Goal: Task Accomplishment & Management: Use online tool/utility

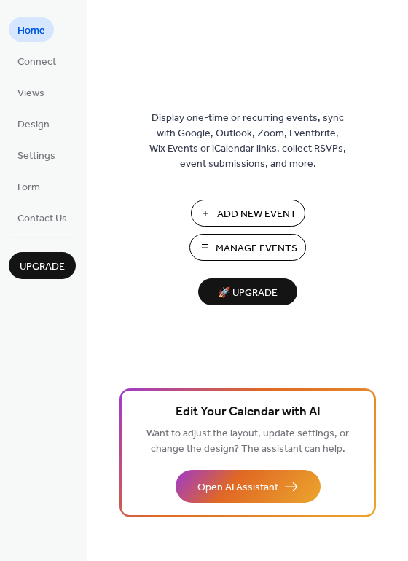
click at [264, 218] on span "Add New Event" at bounding box center [256, 214] width 79 height 15
click at [241, 207] on span "Add New Event" at bounding box center [256, 214] width 79 height 15
click at [32, 127] on span "Design" at bounding box center [33, 124] width 32 height 15
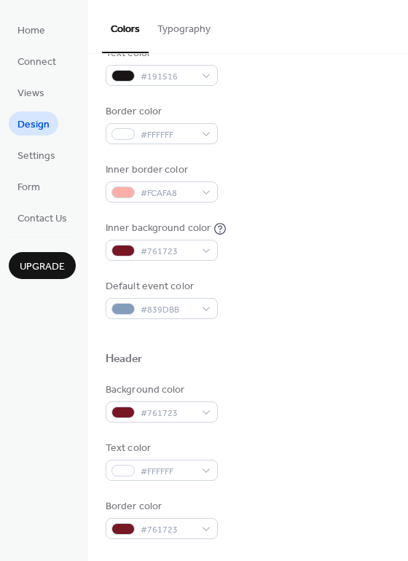
scroll to position [219, 0]
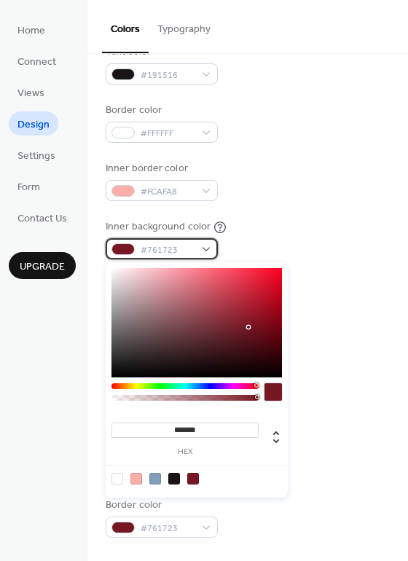
click at [209, 253] on div "#761723" at bounding box center [162, 248] width 112 height 21
click at [115, 270] on div at bounding box center [197, 322] width 171 height 109
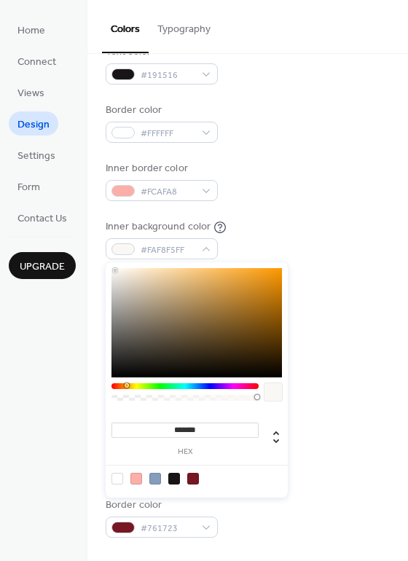
click at [125, 388] on div at bounding box center [185, 386] width 147 height 6
type input "*******"
click at [117, 273] on div at bounding box center [116, 271] width 3 height 3
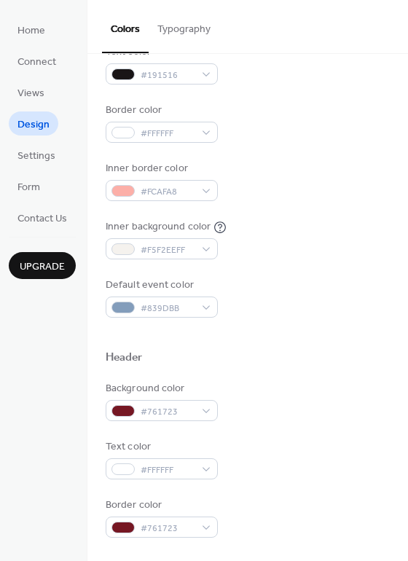
click at [333, 141] on div "Border color #FFFFFF" at bounding box center [248, 123] width 284 height 40
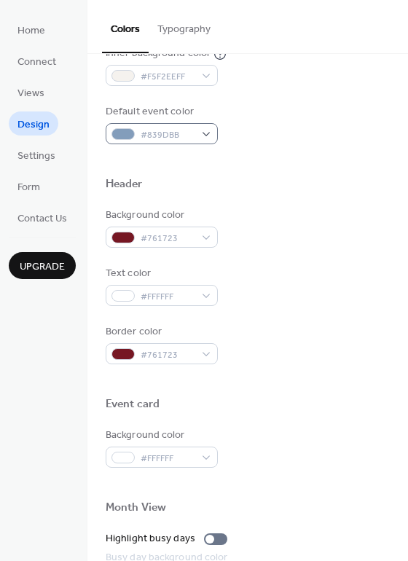
scroll to position [437, 0]
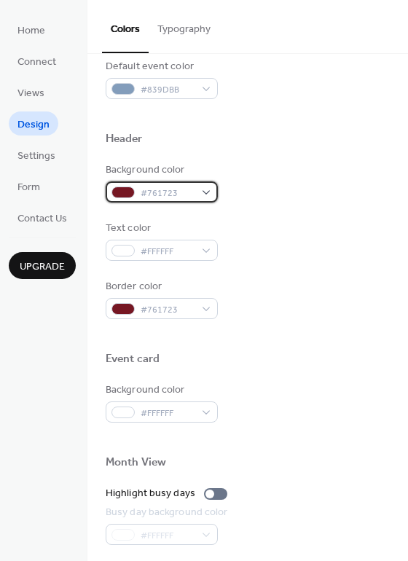
click at [207, 199] on div "#761723" at bounding box center [162, 192] width 112 height 21
click at [367, 149] on div "Header" at bounding box center [248, 141] width 284 height 19
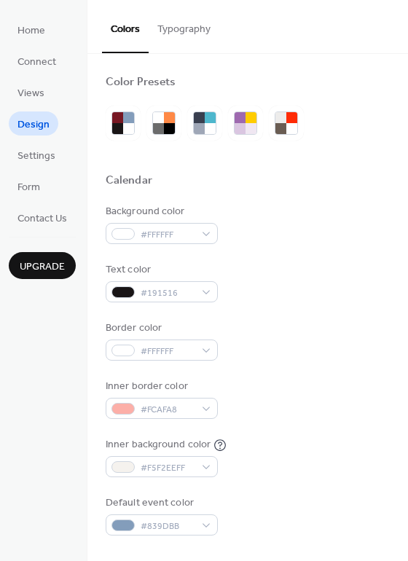
scroll to position [0, 0]
